Goal: Use online tool/utility: Utilize a website feature to perform a specific function

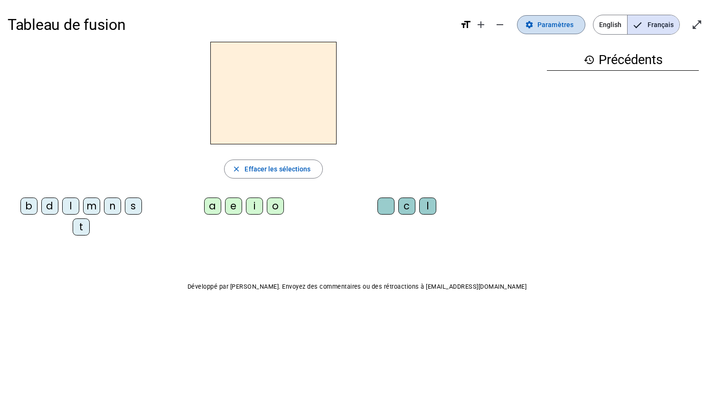
click at [566, 24] on span "Paramètres" at bounding box center [555, 24] width 36 height 11
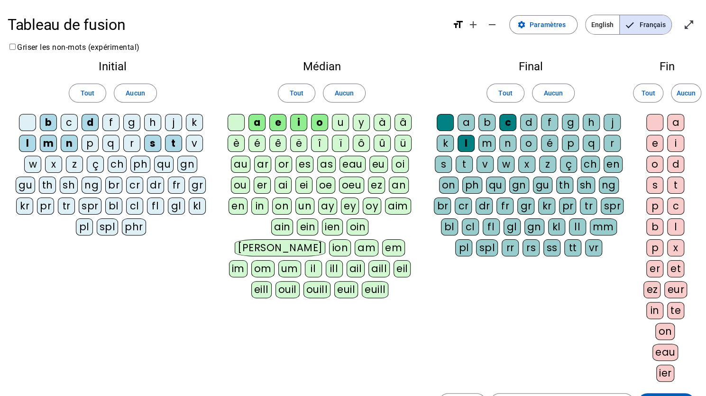
click at [175, 120] on div "j" at bounding box center [173, 122] width 17 height 17
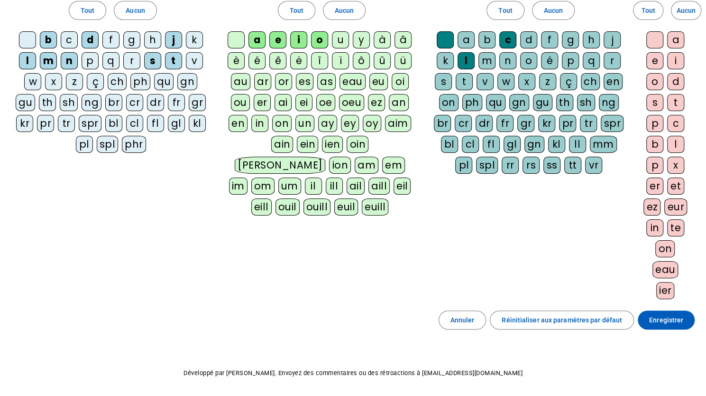
scroll to position [104, 0]
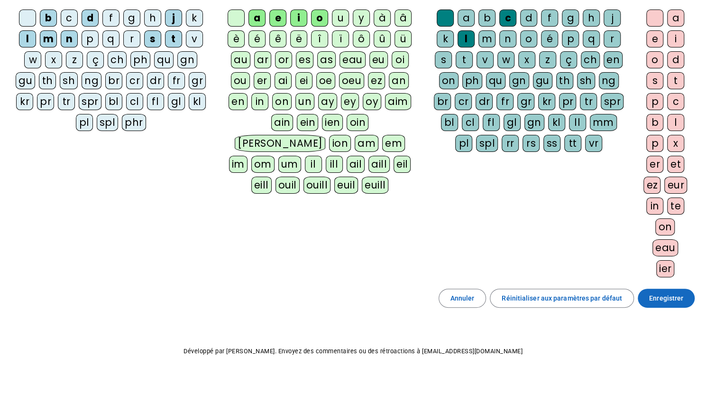
click at [668, 297] on span "Enregistrer" at bounding box center [666, 297] width 34 height 11
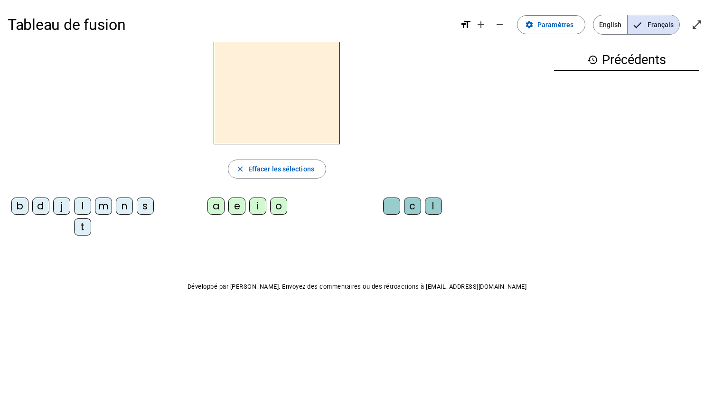
click at [102, 208] on div "m" at bounding box center [103, 205] width 17 height 17
click at [213, 204] on div "a" at bounding box center [215, 205] width 17 height 17
click at [82, 227] on div "t" at bounding box center [82, 226] width 17 height 17
click at [84, 205] on div "l" at bounding box center [82, 205] width 17 height 17
click at [238, 204] on div "e" at bounding box center [236, 205] width 17 height 17
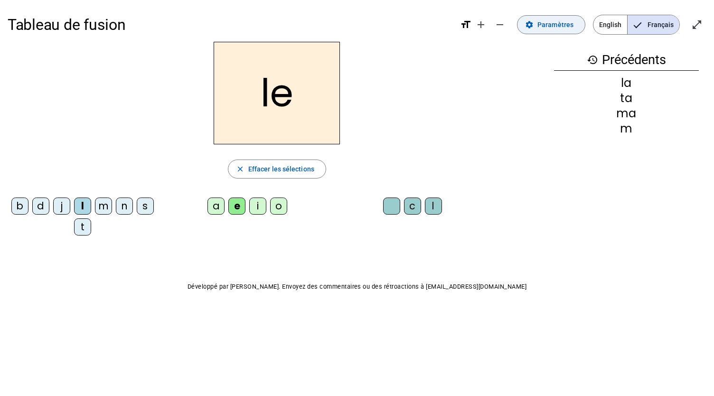
click at [547, 23] on span "Paramètres" at bounding box center [555, 24] width 36 height 11
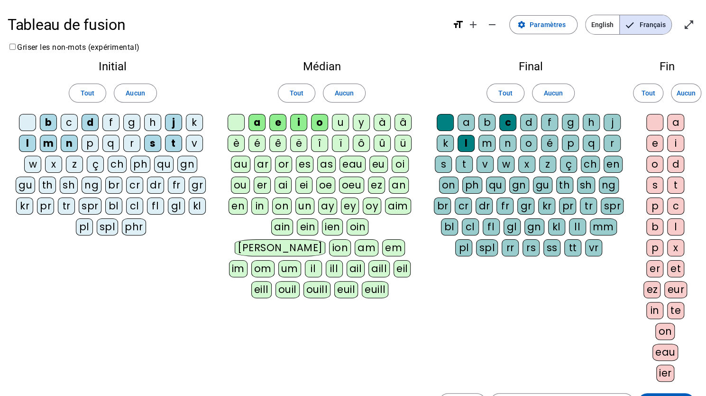
click at [339, 121] on div "u" at bounding box center [340, 122] width 17 height 17
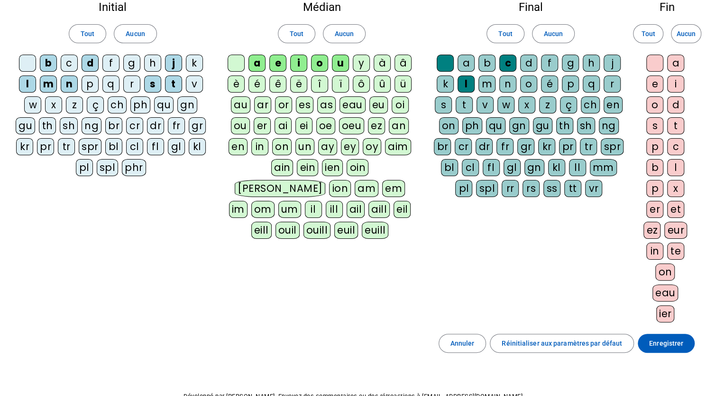
scroll to position [65, 0]
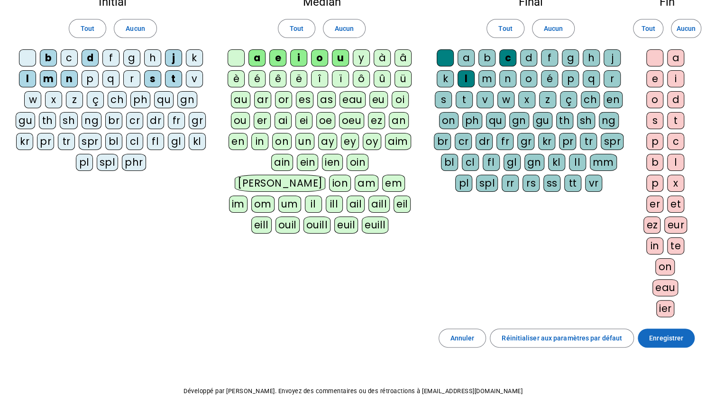
click at [666, 333] on span "Enregistrer" at bounding box center [666, 337] width 34 height 11
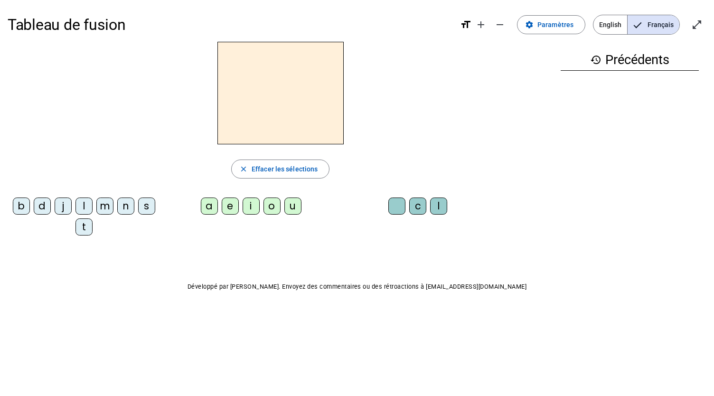
click at [93, 199] on letter-bubble "l" at bounding box center [85, 207] width 21 height 21
click at [287, 206] on div "u" at bounding box center [292, 205] width 17 height 17
click at [81, 225] on div "t" at bounding box center [83, 226] width 17 height 17
click at [44, 206] on div "d" at bounding box center [42, 205] width 17 height 17
click at [231, 206] on div "e" at bounding box center [230, 205] width 17 height 17
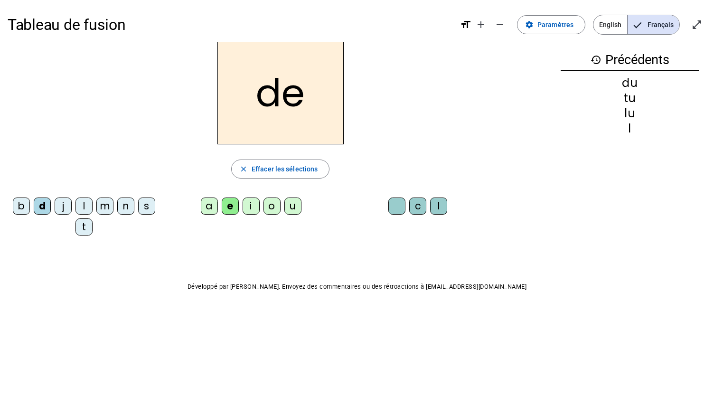
click at [103, 203] on div "m" at bounding box center [104, 205] width 17 height 17
click at [67, 206] on div "j" at bounding box center [63, 205] width 17 height 17
click at [83, 206] on div "l" at bounding box center [83, 205] width 17 height 17
click at [101, 207] on div "m" at bounding box center [104, 205] width 17 height 17
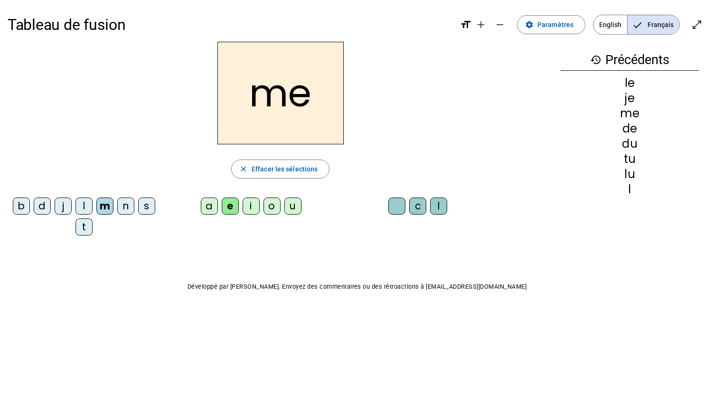
click at [120, 210] on div "n" at bounding box center [125, 205] width 17 height 17
click at [146, 202] on div "s" at bounding box center [146, 205] width 17 height 17
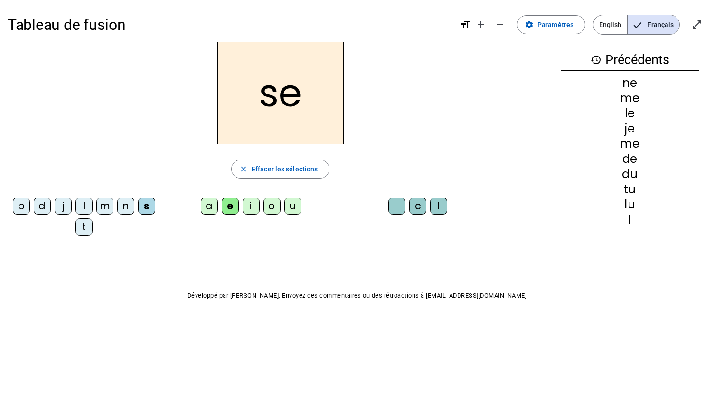
click at [419, 210] on div "c" at bounding box center [417, 205] width 17 height 17
click at [28, 209] on div "b" at bounding box center [21, 205] width 17 height 17
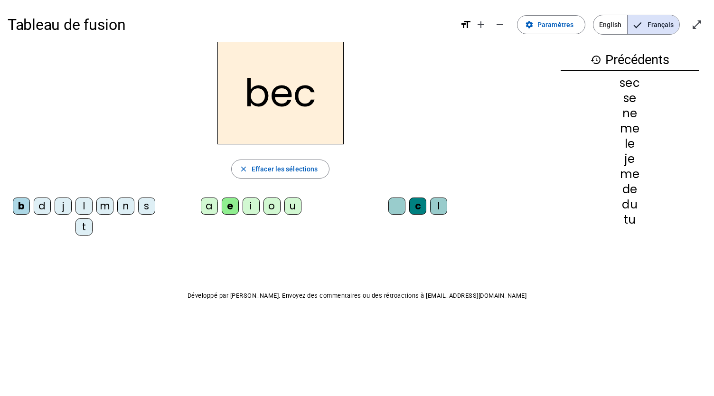
click at [66, 207] on div "j" at bounding box center [63, 205] width 17 height 17
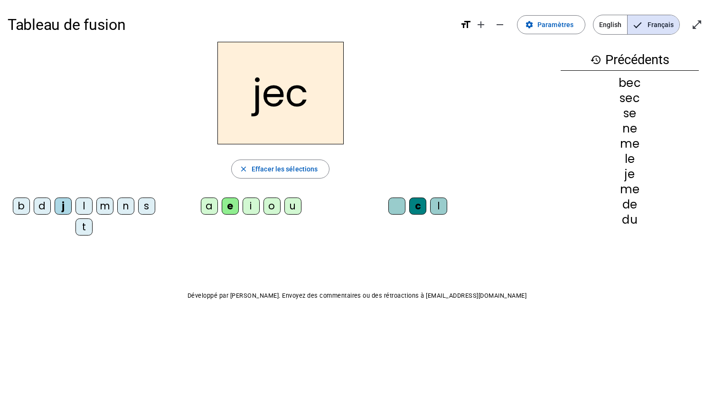
click at [82, 207] on div "l" at bounding box center [83, 205] width 17 height 17
click at [82, 230] on div "t" at bounding box center [83, 226] width 17 height 17
